Goal: Complete application form

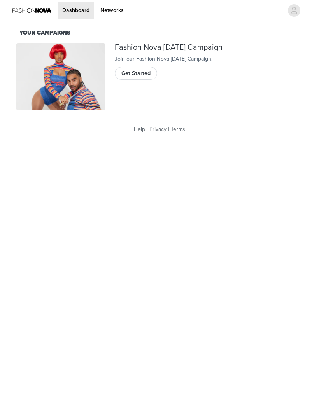
click at [127, 79] on button "Get Started" at bounding box center [136, 73] width 42 height 12
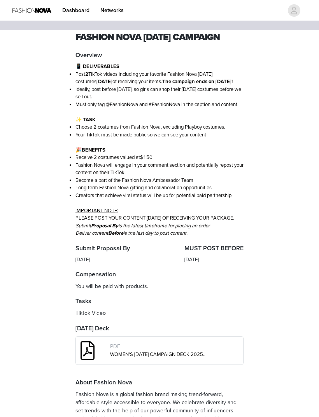
scroll to position [11, 0]
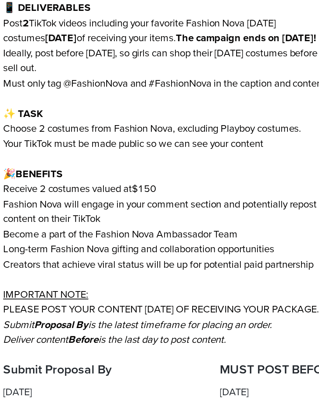
click at [121, 124] on span "Choose 2 costumes from Fashion Nova, excluding Playboy costumes." at bounding box center [150, 127] width 150 height 6
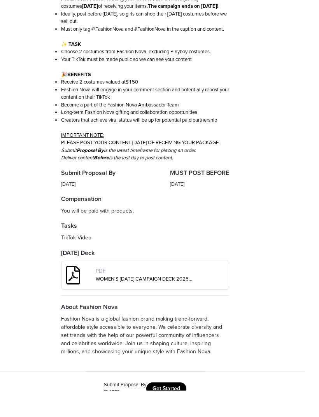
scroll to position [86, 0]
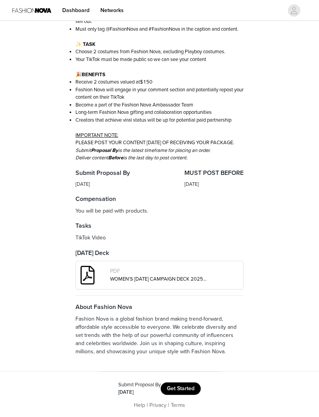
click at [176, 395] on button "Get Started" at bounding box center [181, 389] width 40 height 12
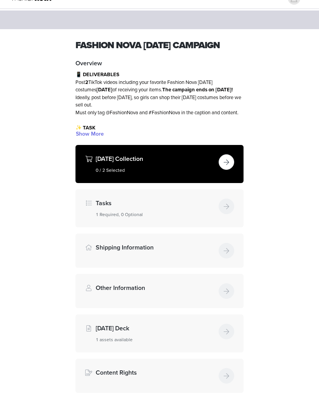
scroll to position [13, 0]
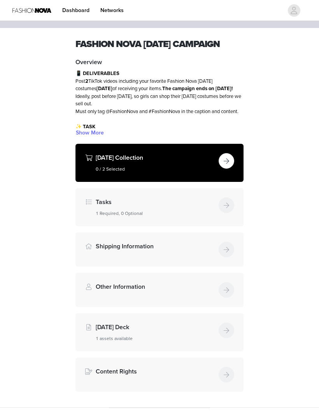
click at [218, 164] on div "Halloween Collection 0 / 2 Selected" at bounding box center [159, 163] width 168 height 38
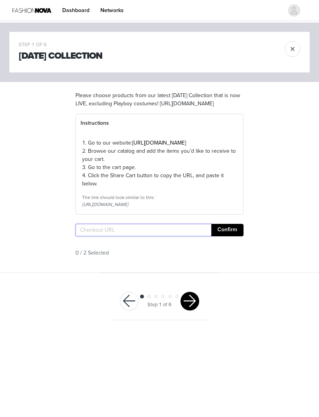
click at [126, 236] on input "text" at bounding box center [143, 230] width 136 height 12
click at [128, 236] on input "text" at bounding box center [143, 230] width 136 height 12
paste input "https://www.fashionnova.com/cart"
type input "https://www.fashionnova.com/cart"
click at [235, 236] on button "Confirm" at bounding box center [227, 230] width 32 height 12
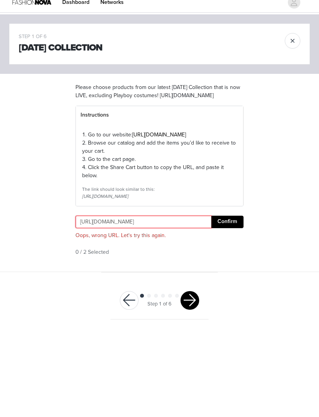
click at [131, 236] on input "https://www.fashionnova.com/cart" at bounding box center [143, 230] width 136 height 12
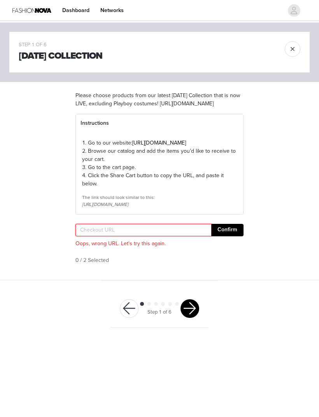
click at [114, 236] on input "text" at bounding box center [143, 230] width 136 height 12
click at [130, 236] on input "text" at bounding box center [143, 230] width 136 height 12
paste input "https://www.fashionnova.com/pages/shared-cart/38009645265:1,12203171774588:1"
type input "https://www.fashionnova.com/pages/shared-cart/38009645265:1,12203171774588:1"
click at [227, 236] on button "Confirm" at bounding box center [227, 230] width 32 height 12
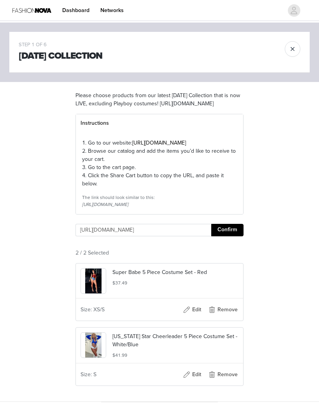
click at [231, 236] on button "Confirm" at bounding box center [227, 230] width 32 height 12
click at [285, 265] on div "STEP 1 OF 6 Halloween Collection Please choose products from our latest Hallowe…" at bounding box center [159, 212] width 319 height 379
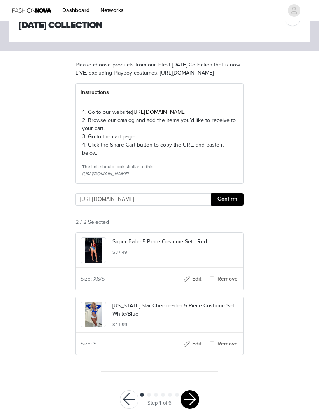
scroll to position [40, 0]
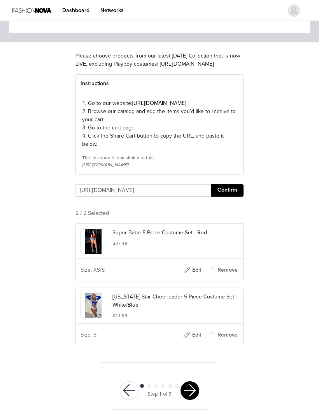
click at [193, 400] on button "button" at bounding box center [189, 390] width 19 height 19
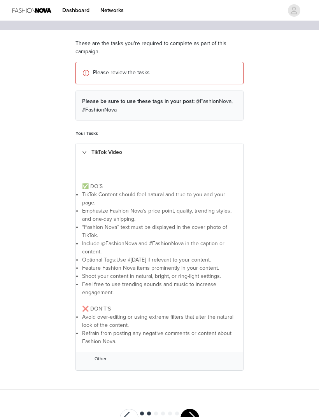
scroll to position [56, 0]
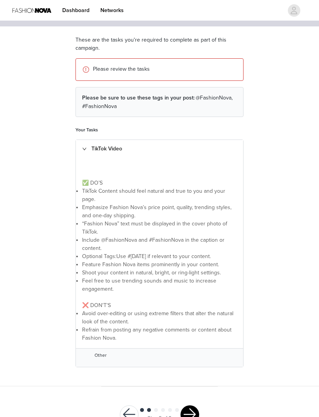
click at [191, 410] on button "button" at bounding box center [189, 414] width 19 height 19
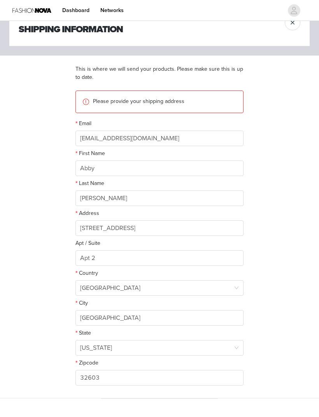
scroll to position [39, 0]
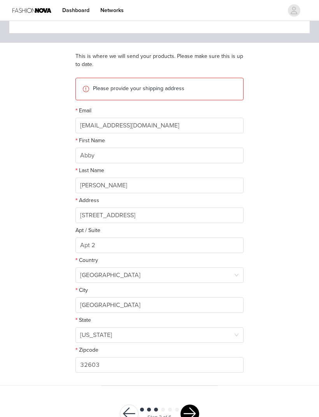
click at [191, 413] on button "button" at bounding box center [189, 414] width 19 height 19
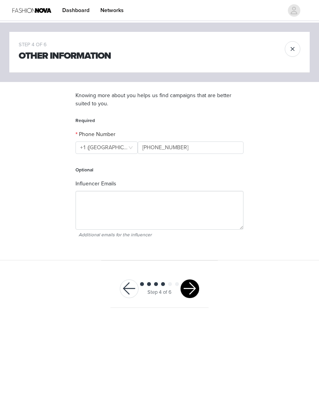
click at [192, 280] on button "button" at bounding box center [189, 289] width 19 height 19
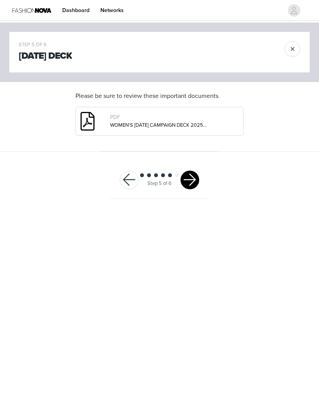
click at [192, 179] on button "button" at bounding box center [189, 180] width 19 height 19
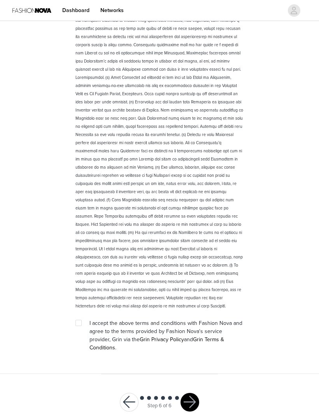
scroll to position [959, 0]
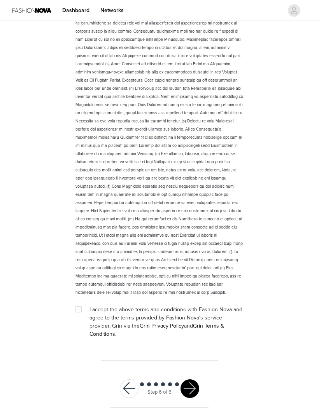
click at [158, 337] on span "I accept the above terms and conditions with Fashion Nova and agree to the term…" at bounding box center [165, 321] width 153 height 31
click at [80, 313] on span at bounding box center [78, 309] width 6 height 6
click at [80, 312] on input "checkbox" at bounding box center [77, 308] width 5 height 5
checkbox input "true"
click at [189, 398] on button "button" at bounding box center [189, 388] width 19 height 19
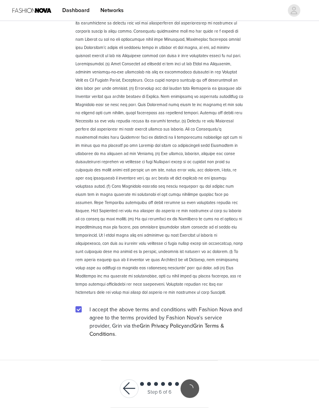
scroll to position [930, 0]
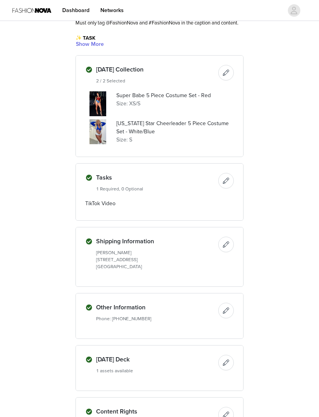
scroll to position [178, 0]
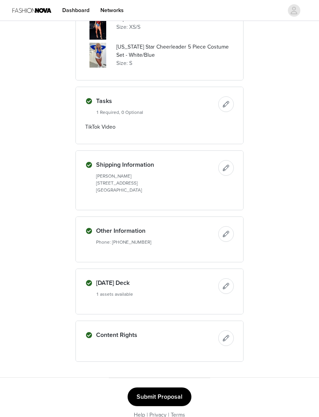
click at [150, 405] on button "Submit Proposal" at bounding box center [160, 397] width 64 height 19
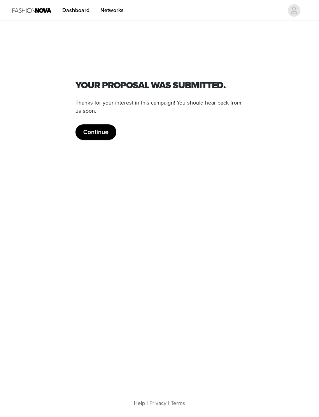
scroll to position [0, 0]
click at [99, 128] on button "Continue" at bounding box center [95, 132] width 41 height 16
